Goal: Communication & Community: Answer question/provide support

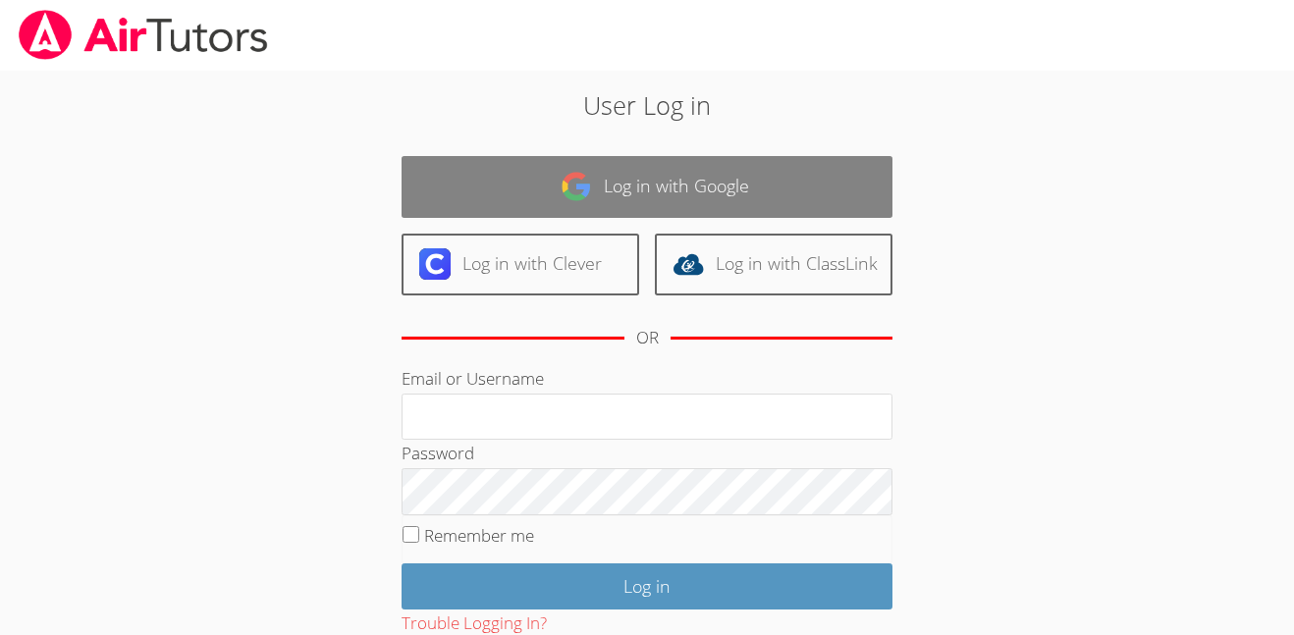
click at [830, 188] on link "Log in with Google" at bounding box center [647, 187] width 491 height 62
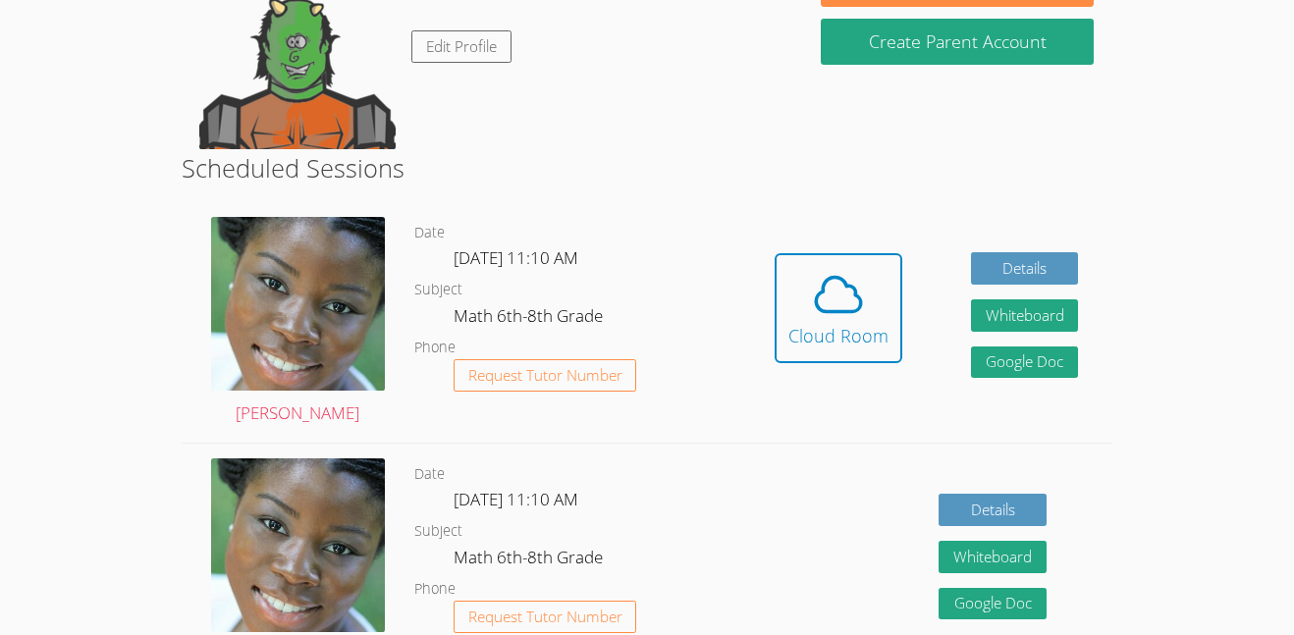
scroll to position [344, 0]
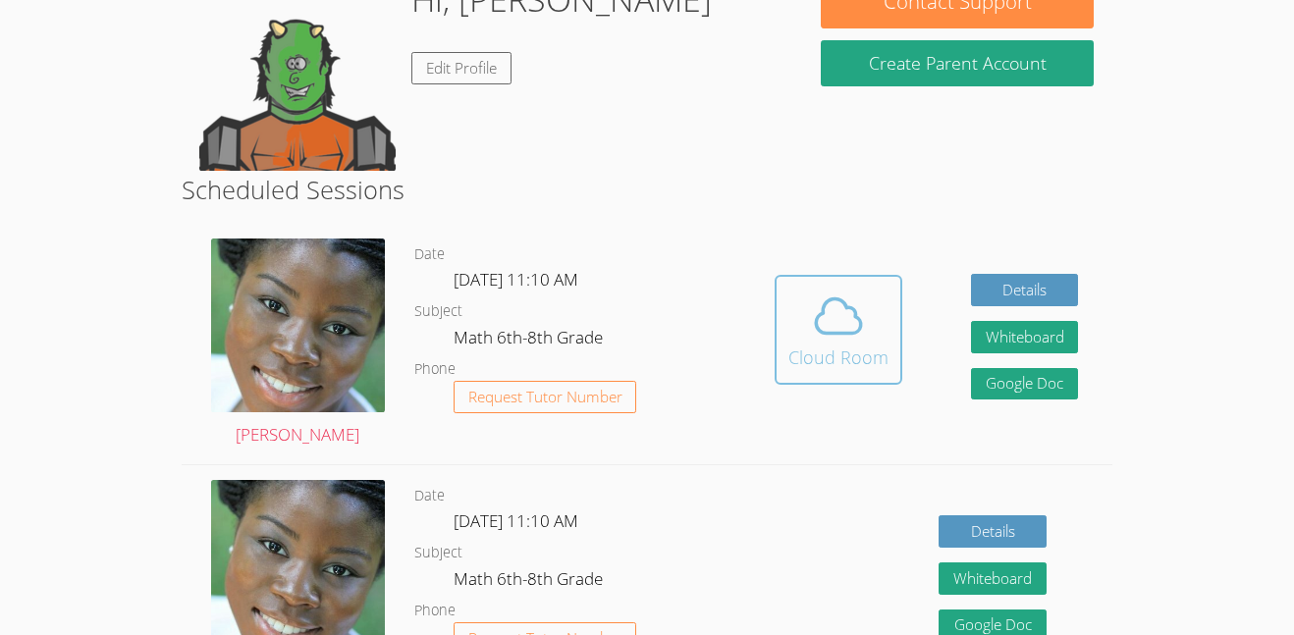
click at [832, 339] on icon at bounding box center [838, 316] width 55 height 55
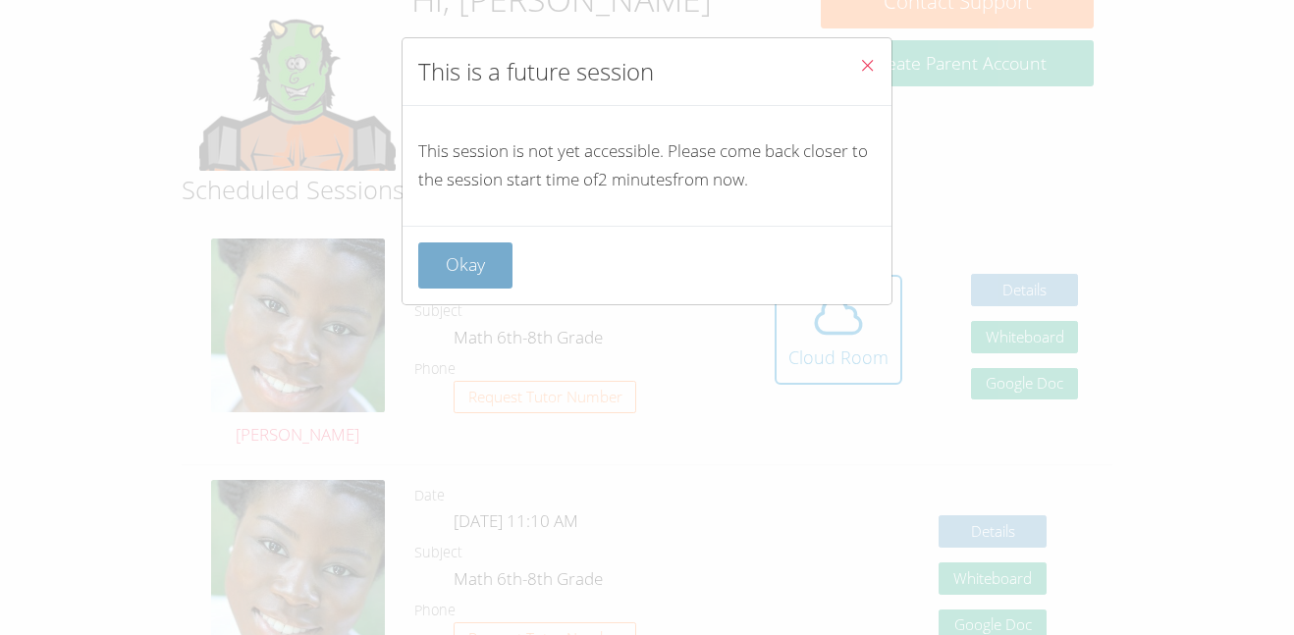
click at [472, 276] on button "Okay" at bounding box center [465, 265] width 94 height 46
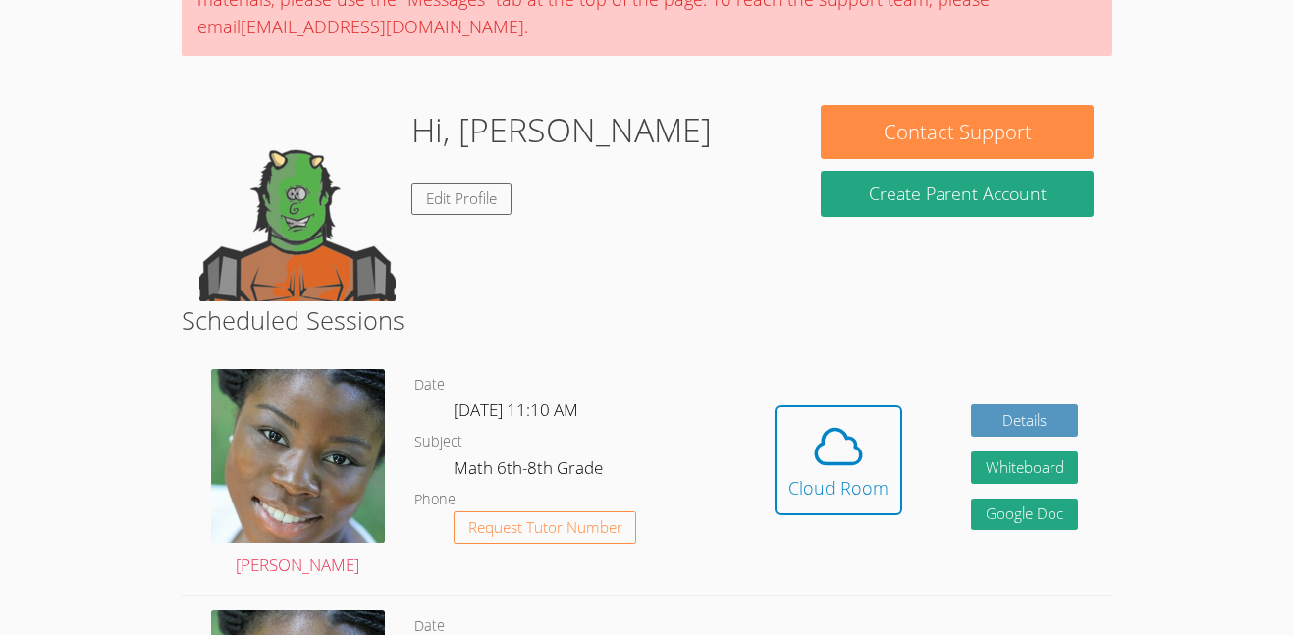
scroll to position [214, 0]
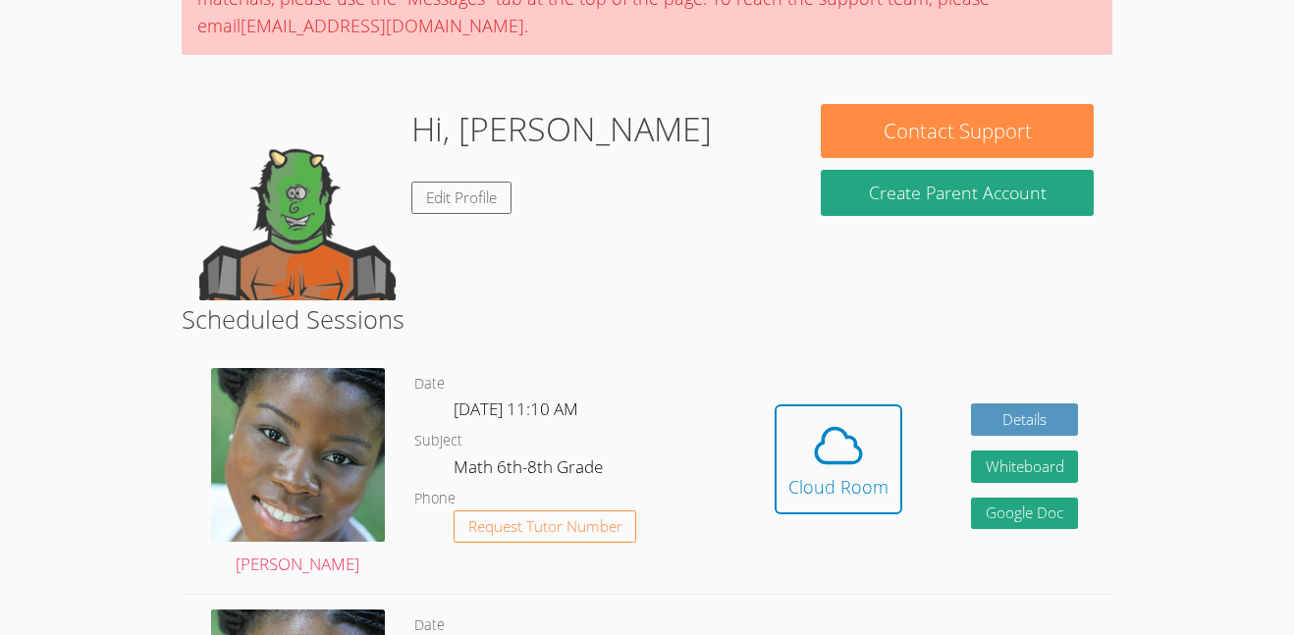
click at [288, 193] on img at bounding box center [297, 202] width 196 height 196
click at [838, 441] on icon at bounding box center [838, 445] width 55 height 55
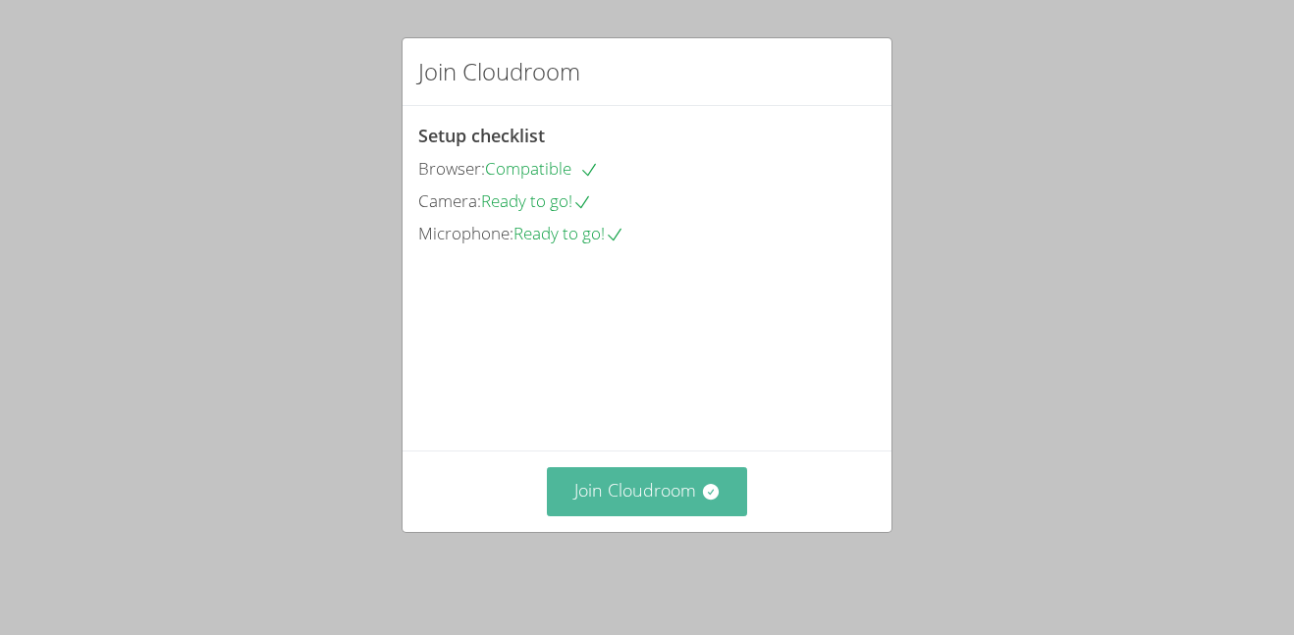
click at [709, 515] on button "Join Cloudroom" at bounding box center [647, 491] width 201 height 48
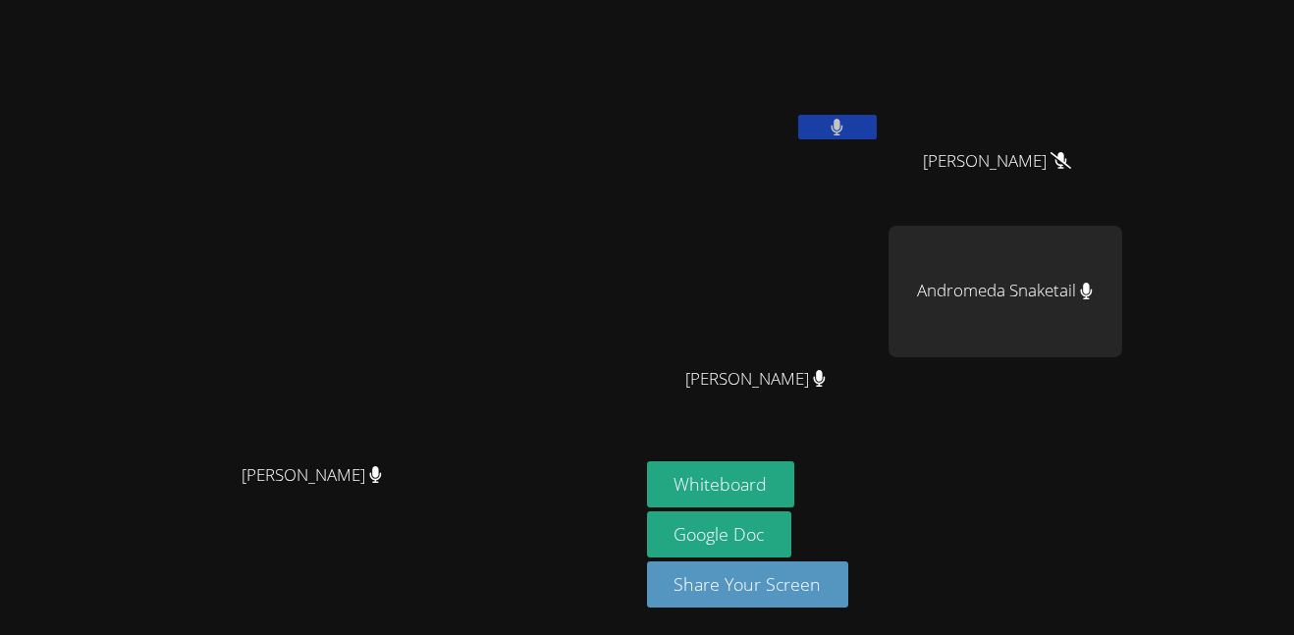
click at [843, 128] on icon at bounding box center [838, 127] width 12 height 17
click at [847, 128] on icon at bounding box center [837, 127] width 21 height 17
click at [877, 138] on button at bounding box center [837, 127] width 79 height 25
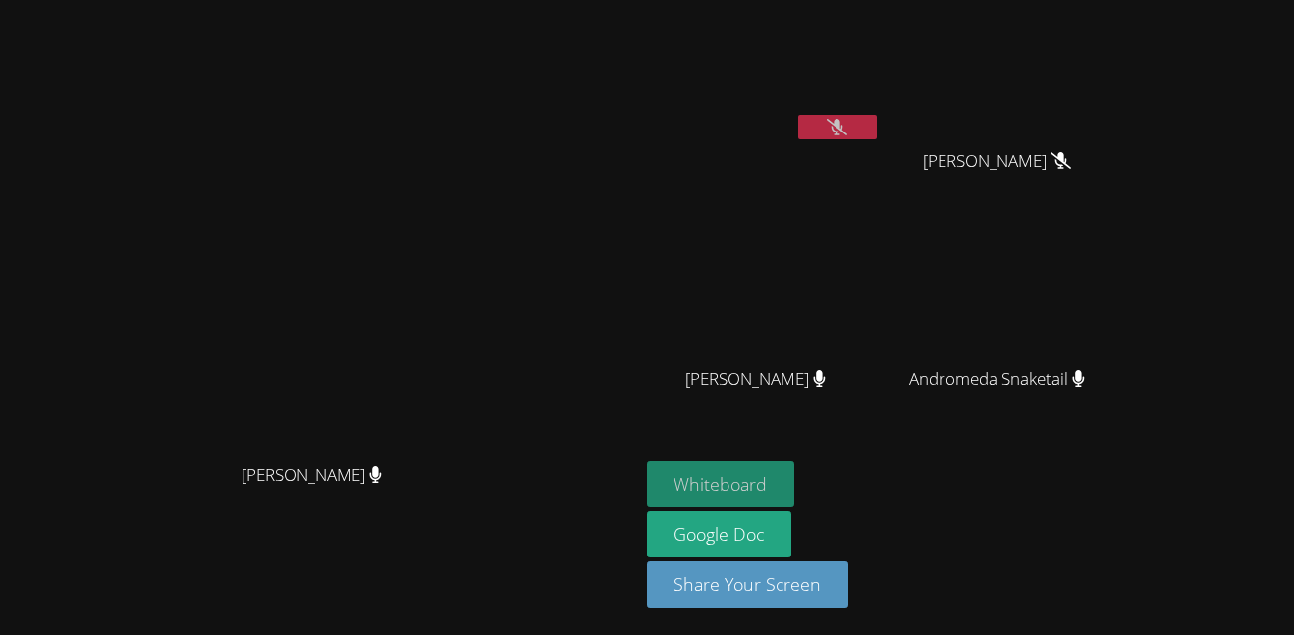
click at [795, 485] on button "Whiteboard" at bounding box center [721, 484] width 148 height 46
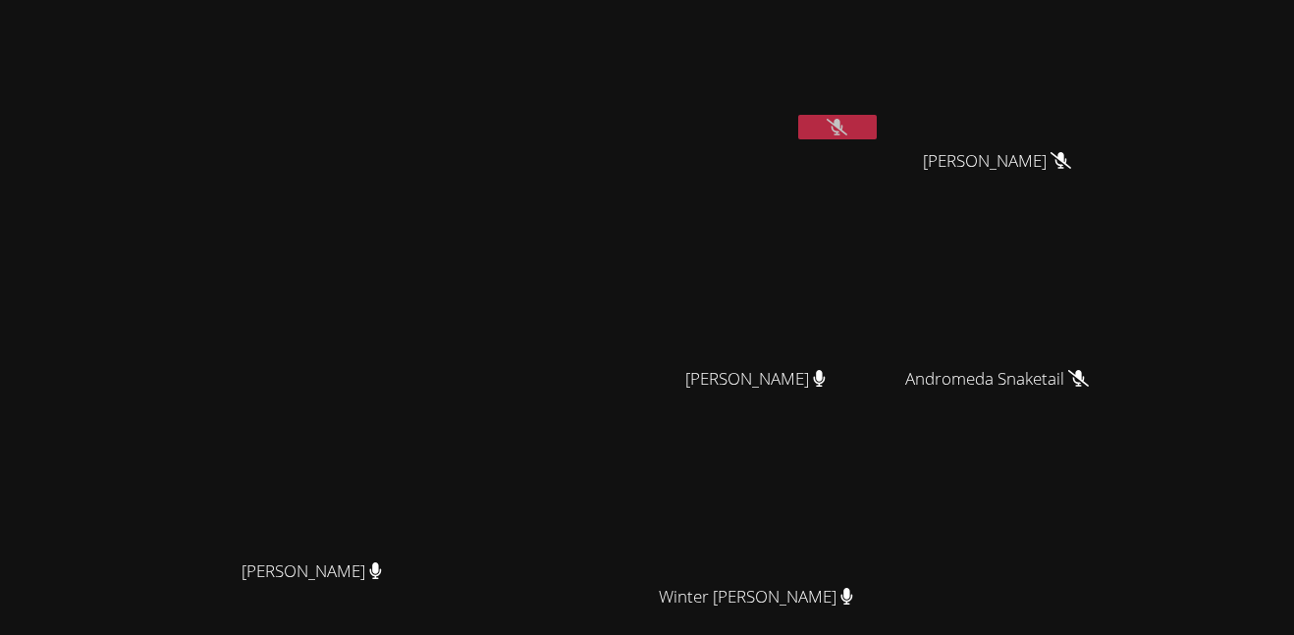
click at [847, 135] on icon at bounding box center [837, 127] width 21 height 17
click at [877, 135] on button at bounding box center [837, 127] width 79 height 25
click at [877, 120] on button at bounding box center [837, 127] width 79 height 25
click at [847, 134] on icon at bounding box center [837, 127] width 21 height 17
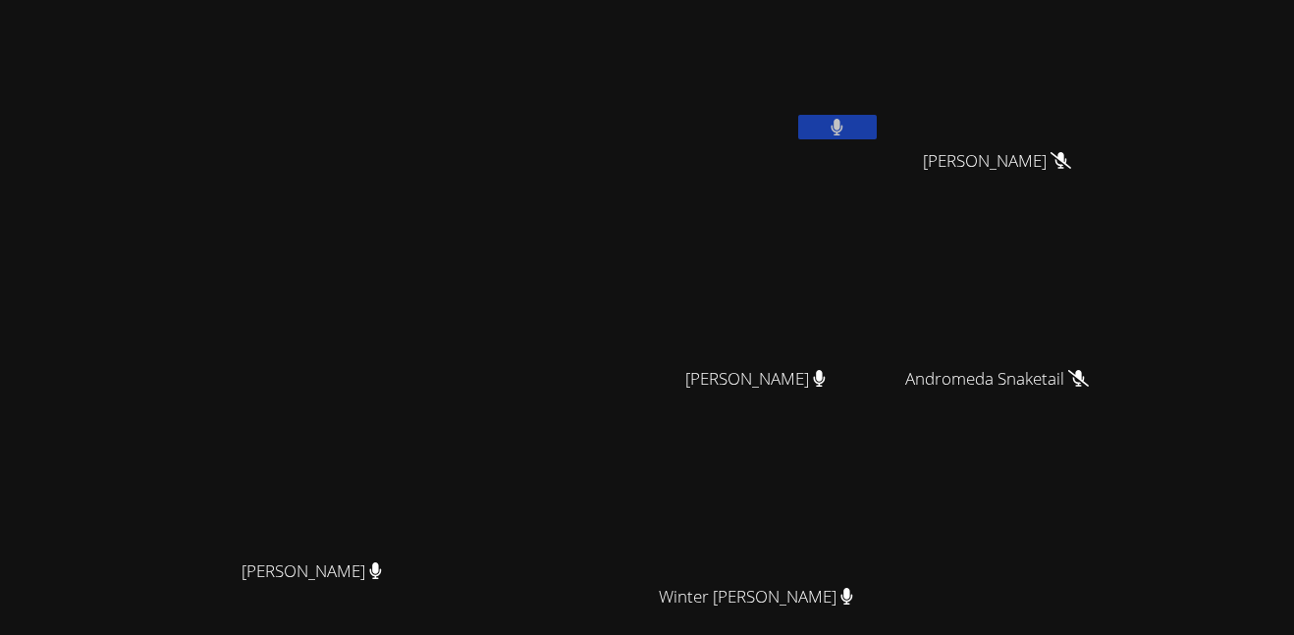
click at [843, 133] on icon at bounding box center [837, 127] width 13 height 17
click at [877, 142] on div at bounding box center [837, 129] width 79 height 29
click at [877, 116] on button at bounding box center [837, 127] width 79 height 25
click at [877, 125] on button at bounding box center [837, 127] width 79 height 25
click at [877, 115] on button at bounding box center [837, 127] width 79 height 25
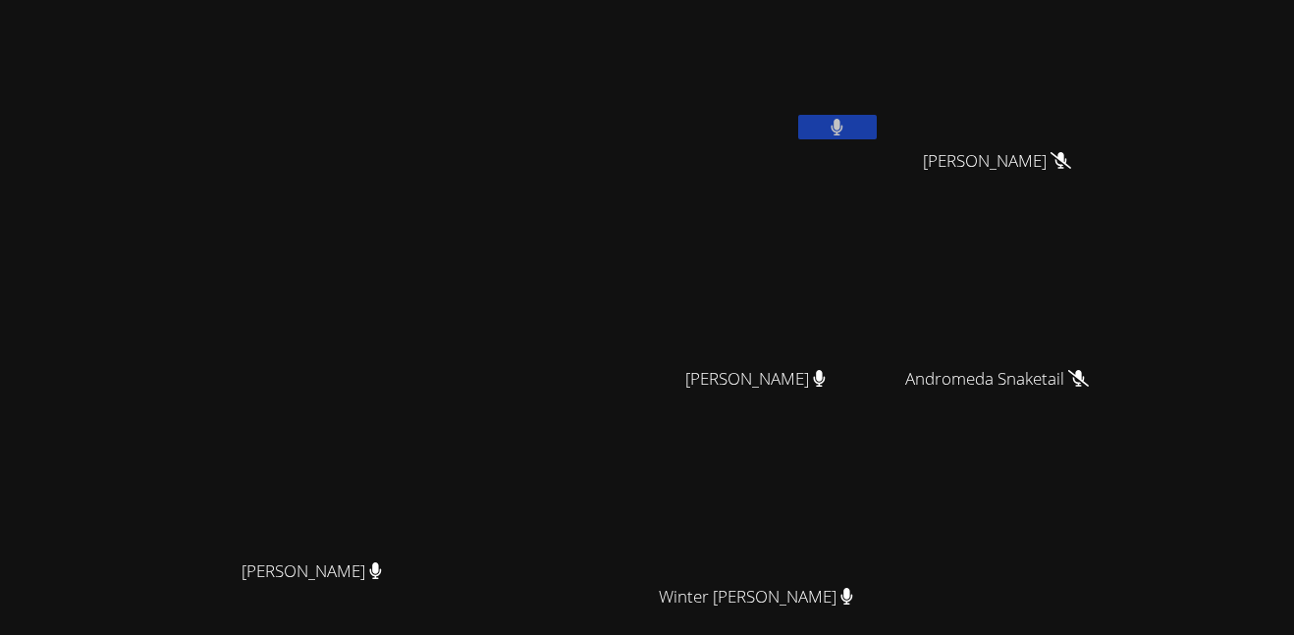
click at [843, 119] on icon at bounding box center [837, 127] width 13 height 17
click at [877, 115] on button at bounding box center [837, 127] width 79 height 25
click at [877, 120] on button at bounding box center [837, 127] width 79 height 25
click at [877, 127] on button at bounding box center [837, 127] width 79 height 25
click at [803, 29] on aside "Jeremiah Cosby Skyler Dieck Skyler Dieck Andrea Griego Andrea Griego Andromeda …" at bounding box center [884, 414] width 491 height 828
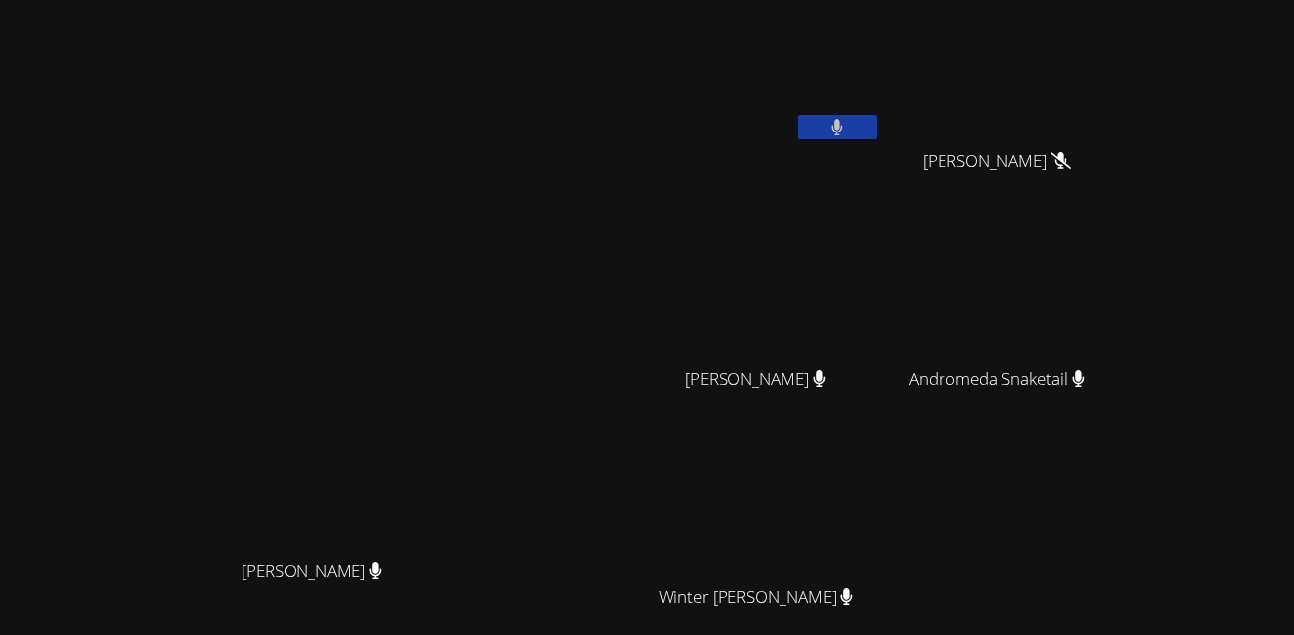
click at [803, 29] on aside "Jeremiah Cosby Skyler Dieck Skyler Dieck Andrea Griego Andrea Griego Andromeda …" at bounding box center [884, 414] width 491 height 828
click at [877, 136] on button at bounding box center [837, 127] width 79 height 25
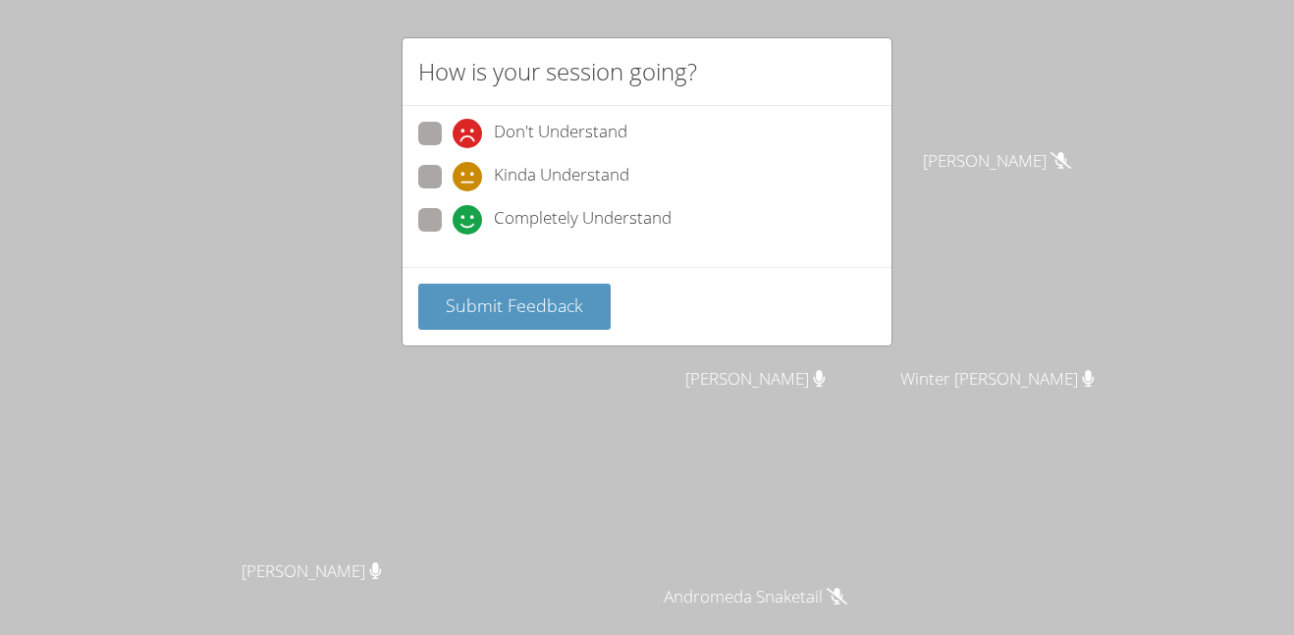
click at [615, 221] on span "Completely Understand" at bounding box center [583, 219] width 178 height 29
click at [469, 221] on input "Completely Understand" at bounding box center [461, 216] width 17 height 17
radio input "true"
click at [569, 285] on button "Submit Feedback" at bounding box center [514, 307] width 192 height 46
